Goal: Transaction & Acquisition: Purchase product/service

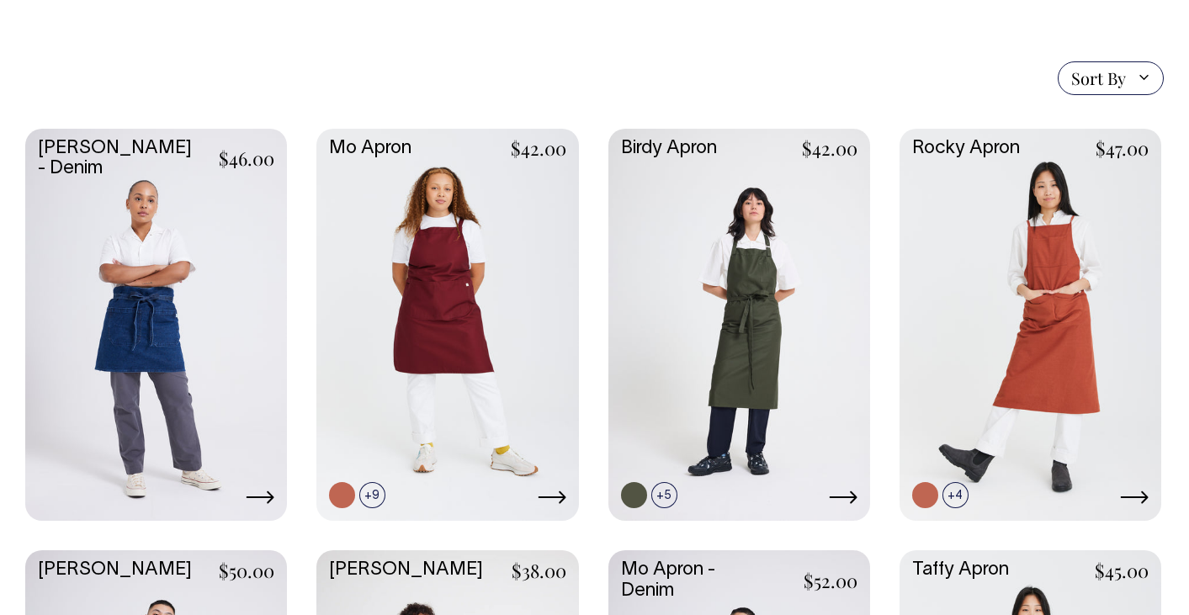
scroll to position [389, 0]
click at [430, 456] on link at bounding box center [433, 465] width 26 height 26
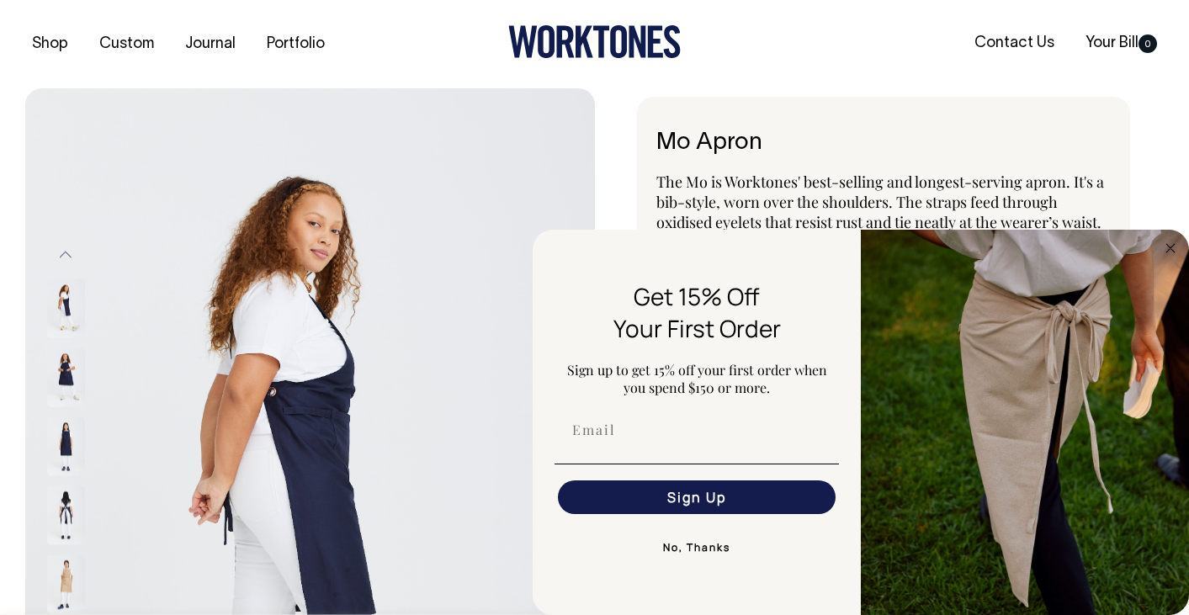
radio input "true"
select select "Dark Navy"
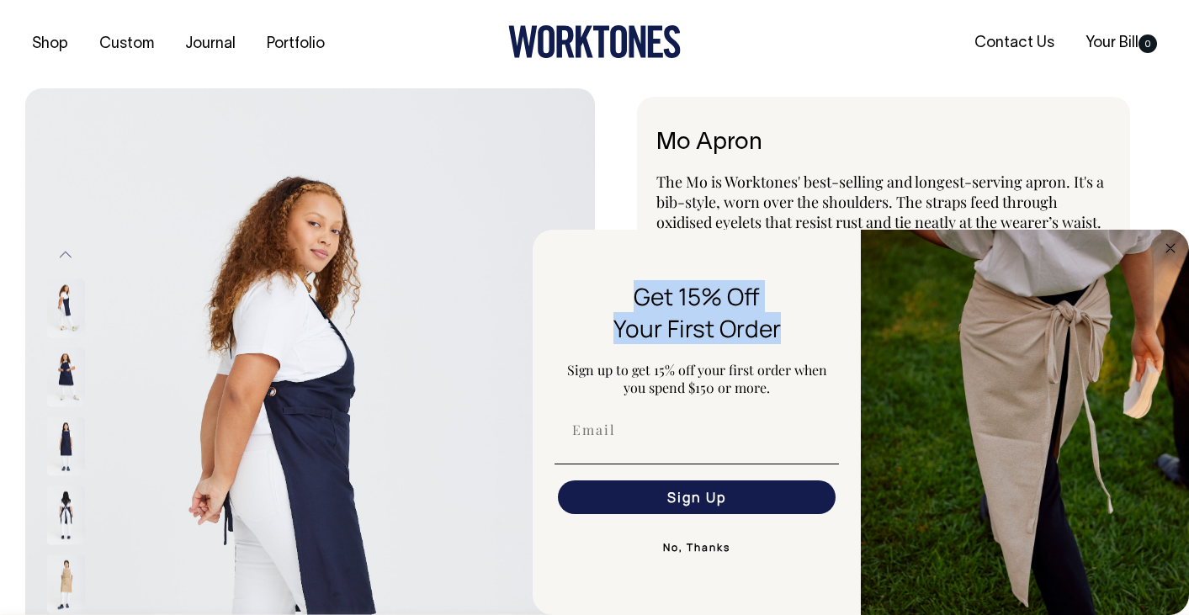
drag, startPoint x: 788, startPoint y: 332, endPoint x: 617, endPoint y: 297, distance: 174.3
click at [617, 297] on div "Get 15% Off Your First Order" at bounding box center [697, 312] width 278 height 64
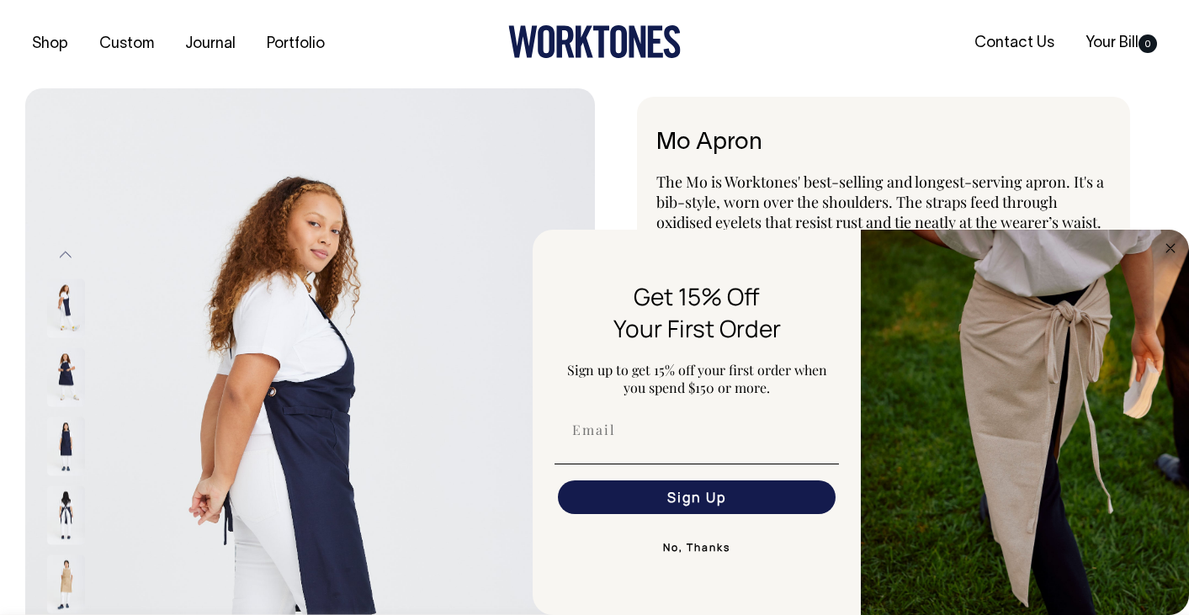
click at [704, 555] on button "No, Thanks" at bounding box center [697, 548] width 285 height 34
